Goal: Task Accomplishment & Management: Manage account settings

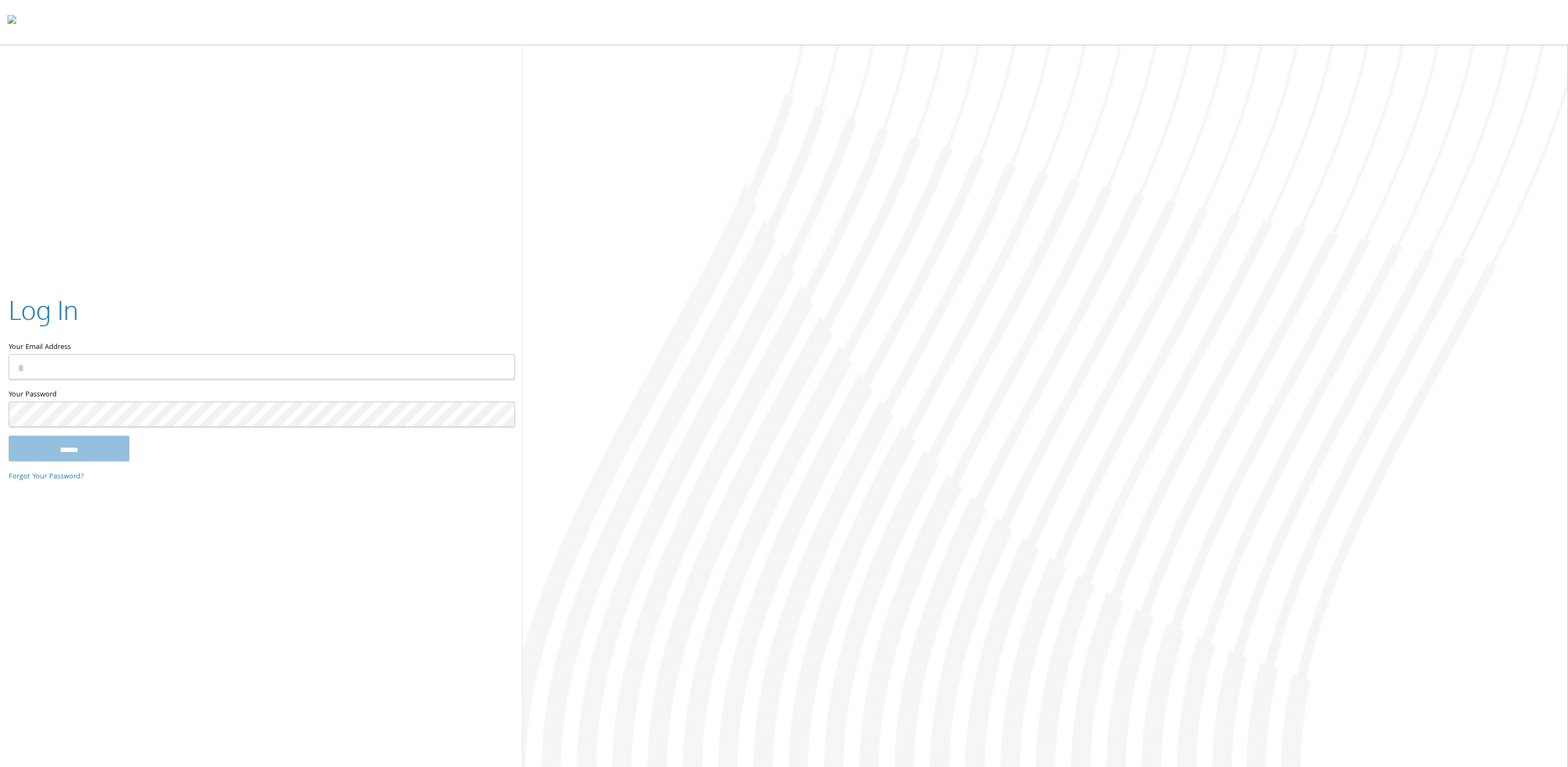
click at [280, 368] on input "Your Email Address" at bounding box center [262, 366] width 507 height 25
type input "**********"
click at [42, 452] on input "******" at bounding box center [69, 448] width 121 height 26
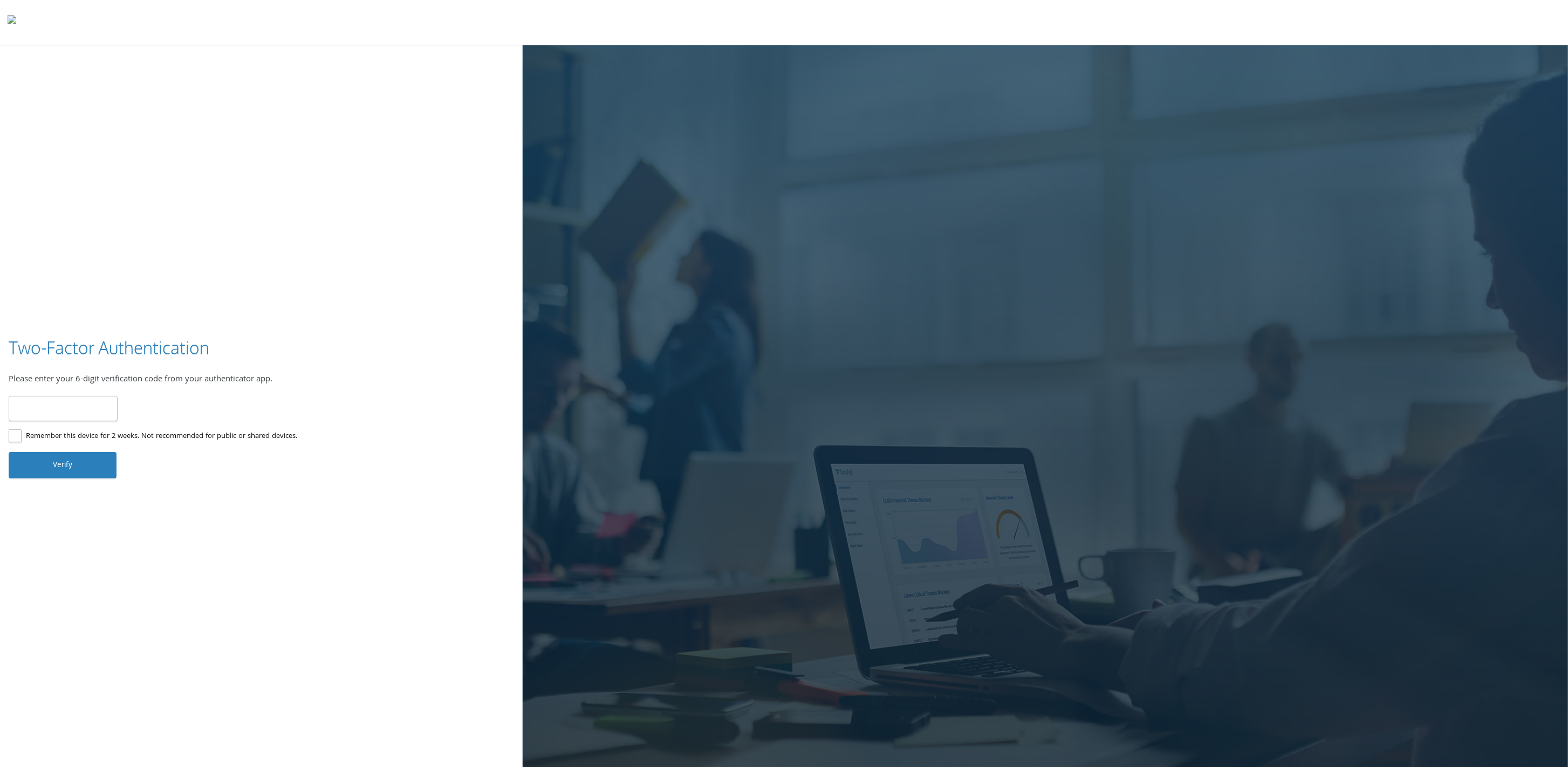
type input "******"
